Goal: Navigation & Orientation: Find specific page/section

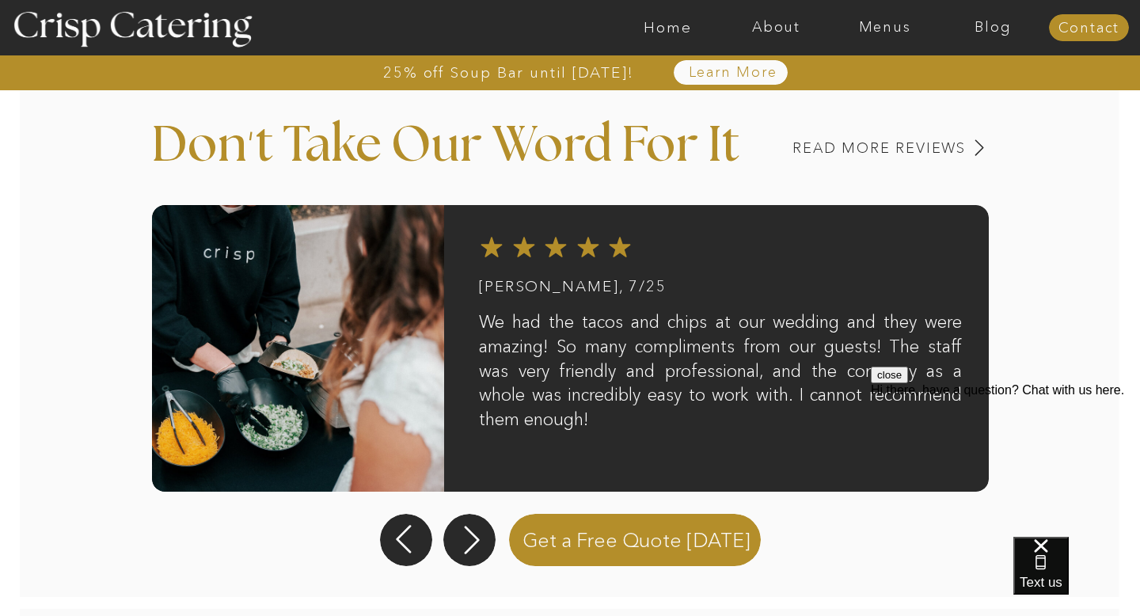
scroll to position [1278, 0]
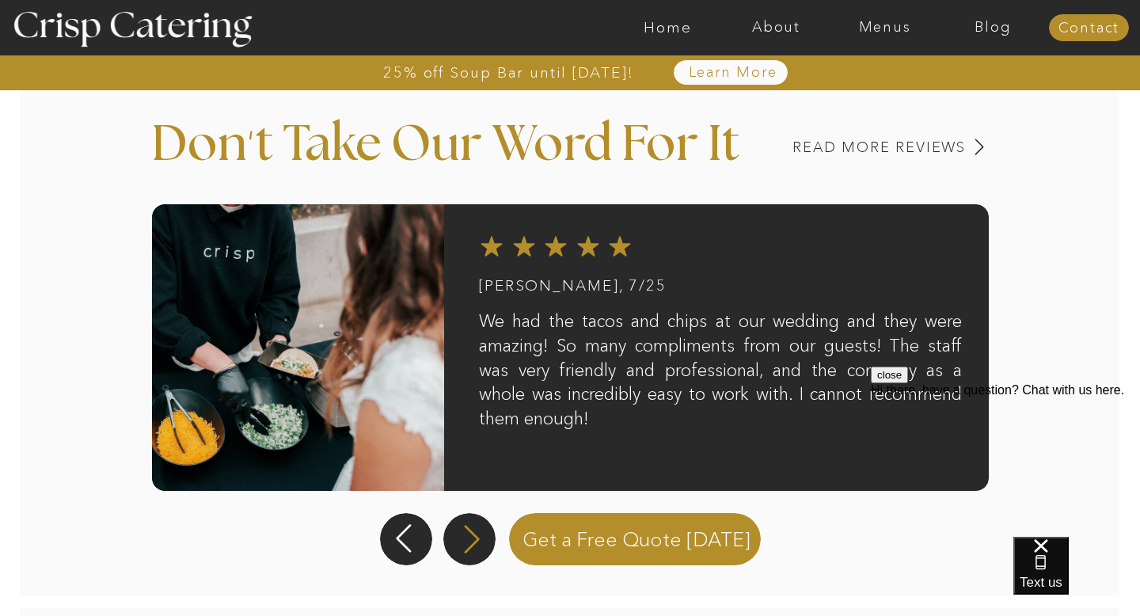
click at [472, 551] on icon at bounding box center [472, 538] width 36 height 33
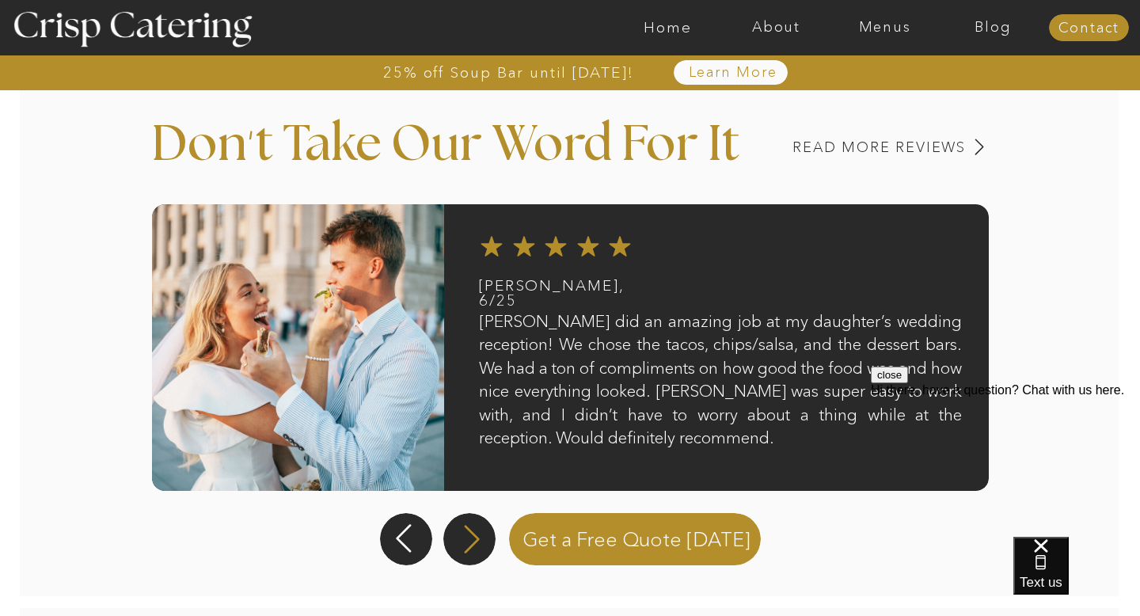
click at [472, 551] on icon at bounding box center [472, 538] width 36 height 33
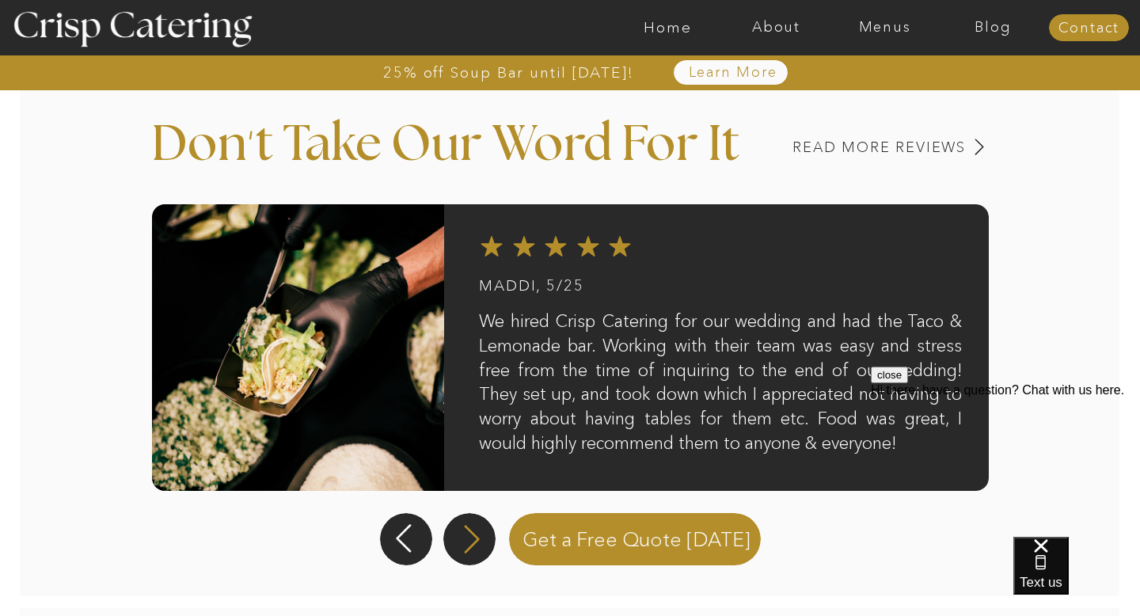
click at [472, 551] on icon at bounding box center [472, 538] width 36 height 33
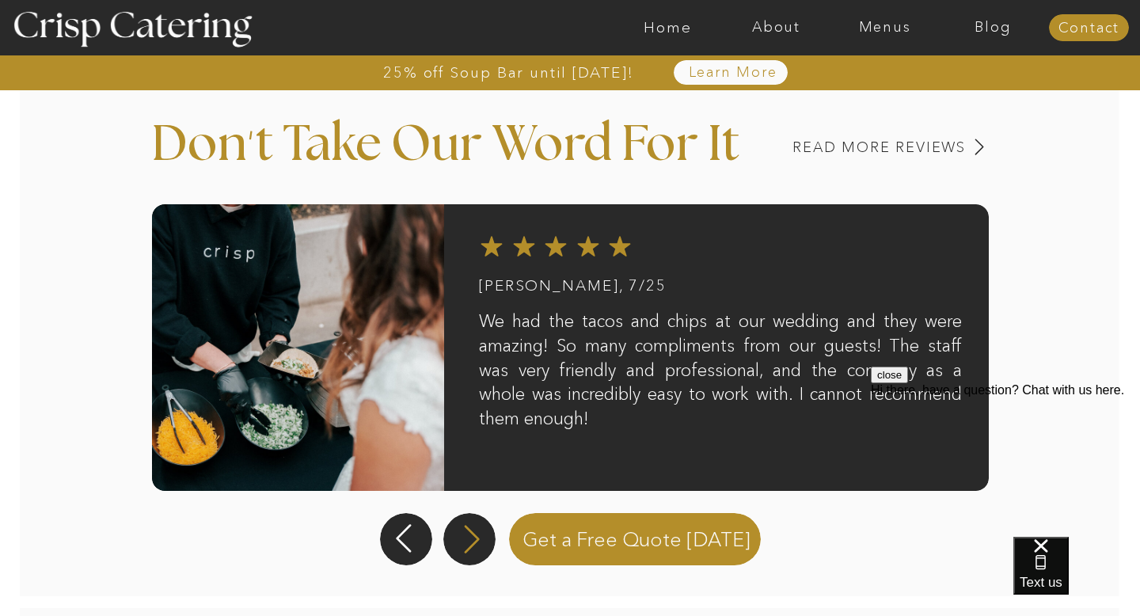
click at [472, 551] on icon at bounding box center [472, 538] width 36 height 33
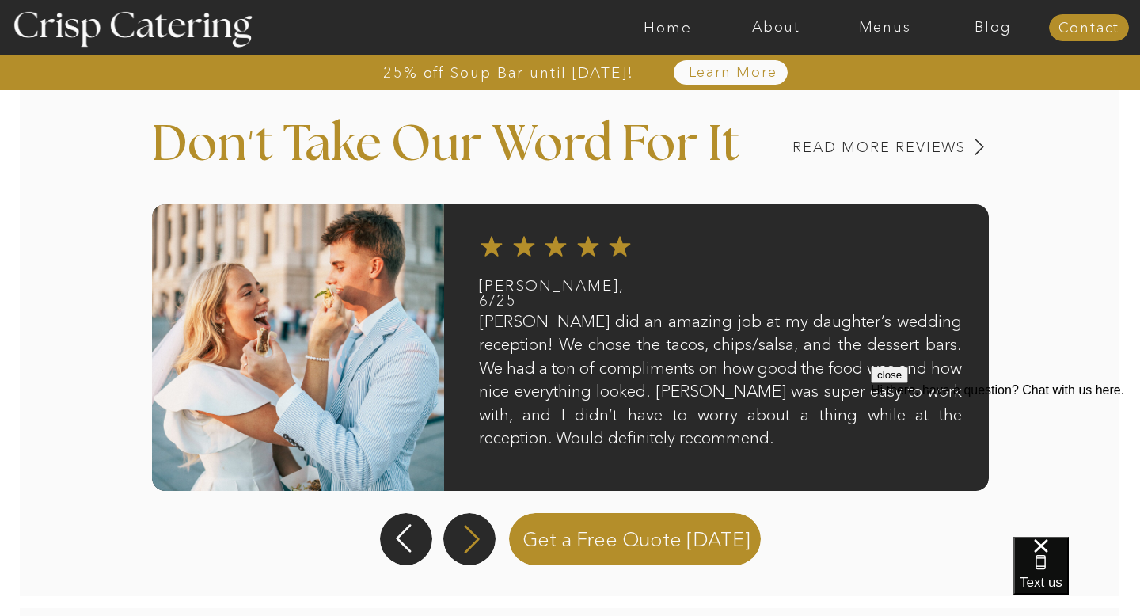
click at [472, 551] on icon at bounding box center [472, 538] width 36 height 33
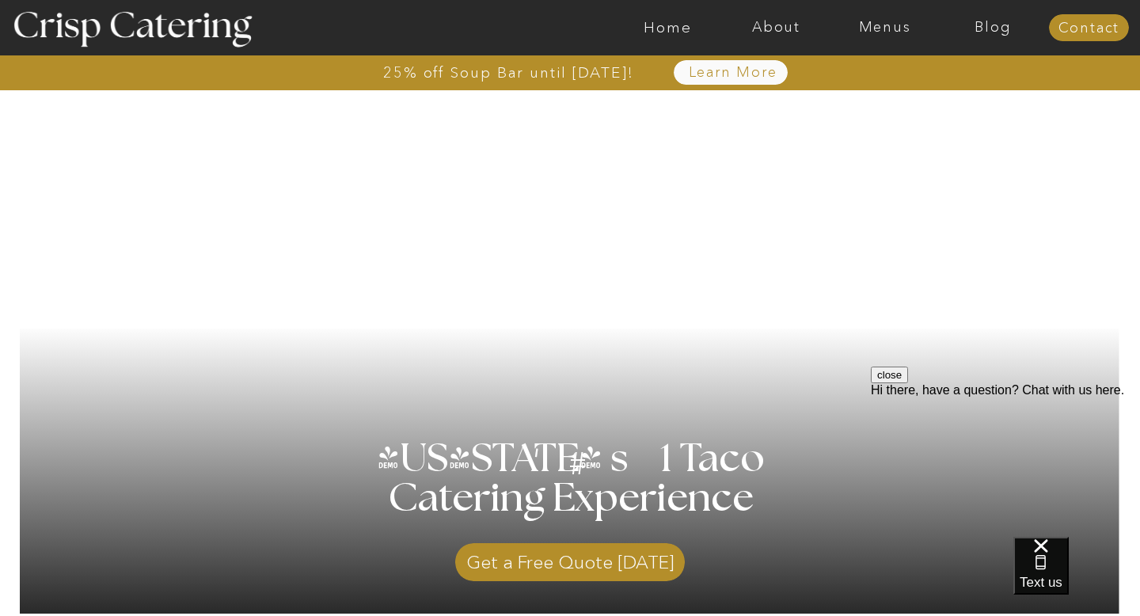
scroll to position [0, 0]
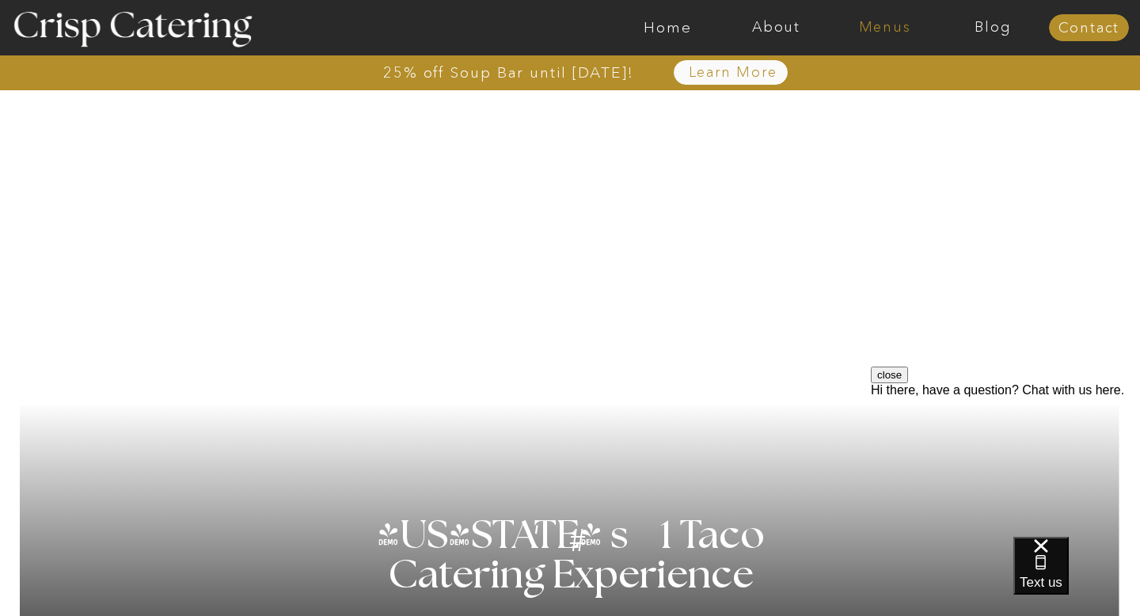
click at [886, 29] on nav "Menus" at bounding box center [884, 28] width 108 height 16
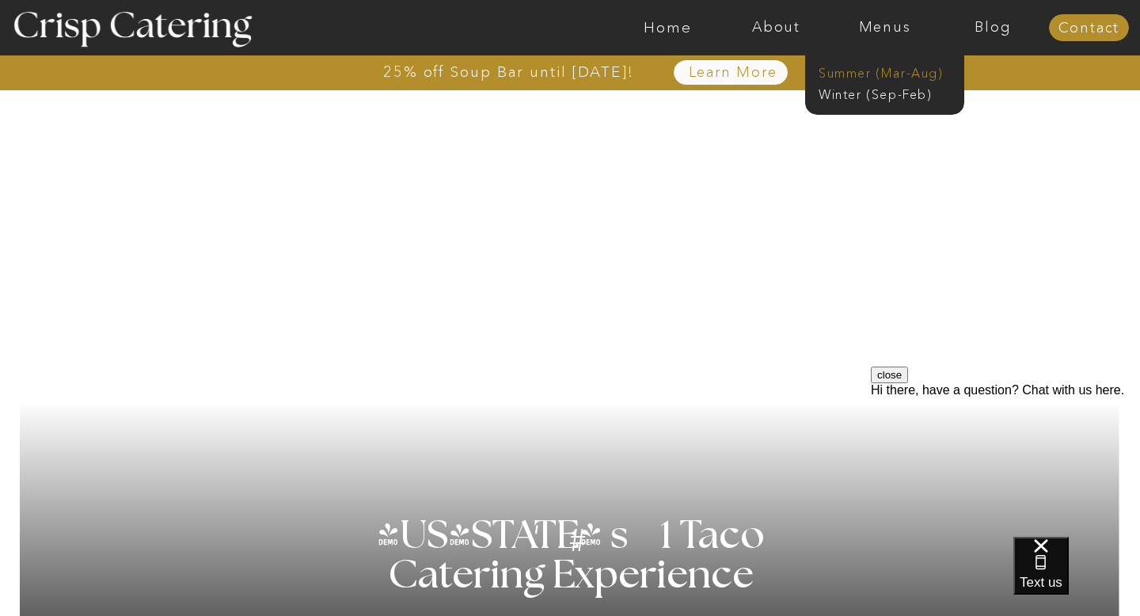
click at [879, 74] on nav "Summer (Mar-Aug)" at bounding box center [889, 71] width 142 height 15
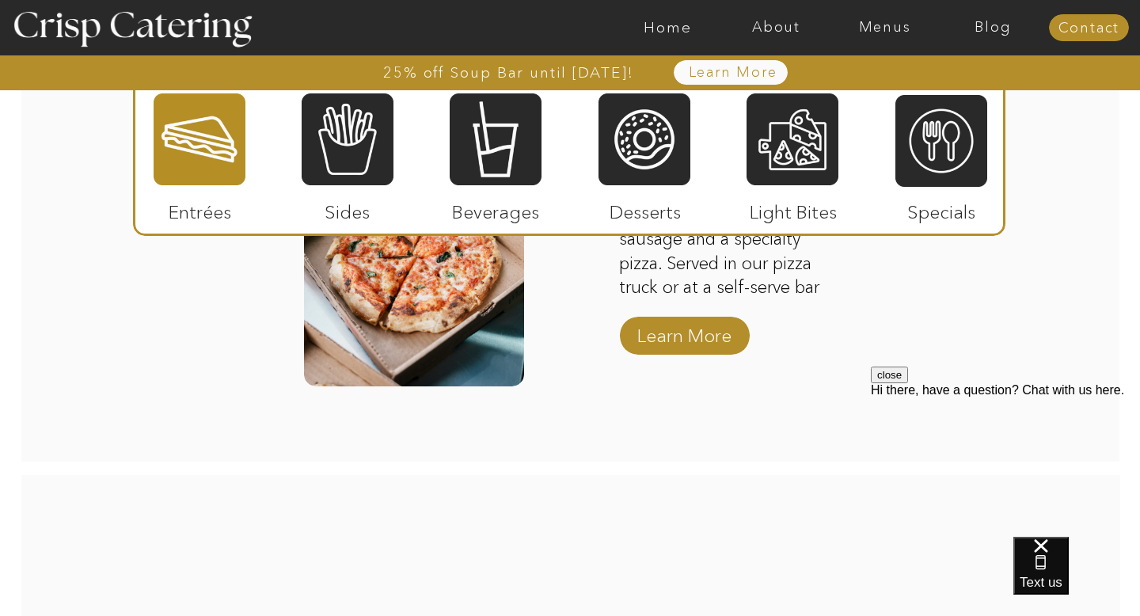
scroll to position [2229, 0]
